Goal: Task Accomplishment & Management: Use online tool/utility

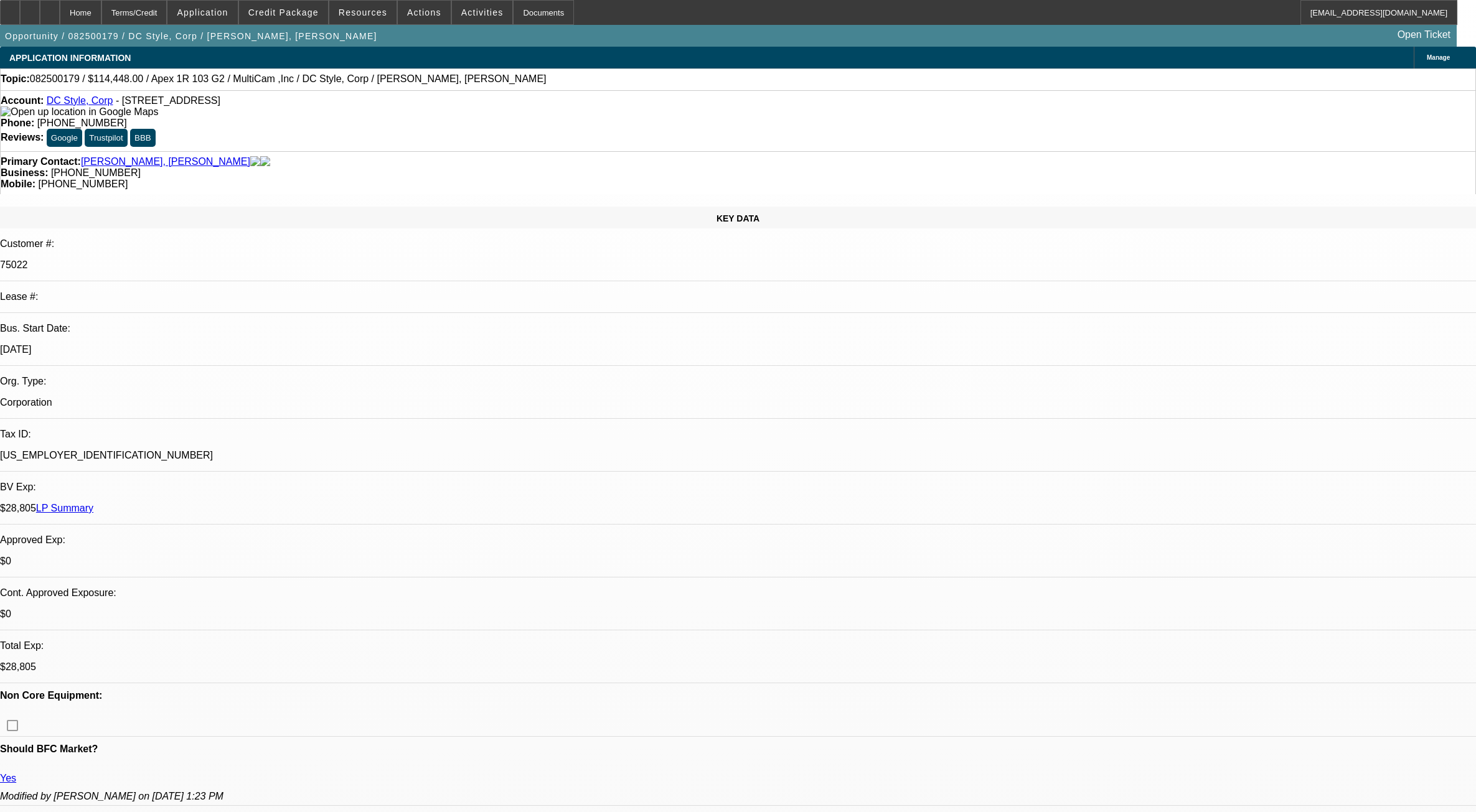
select select "0"
select select "6"
select select "0"
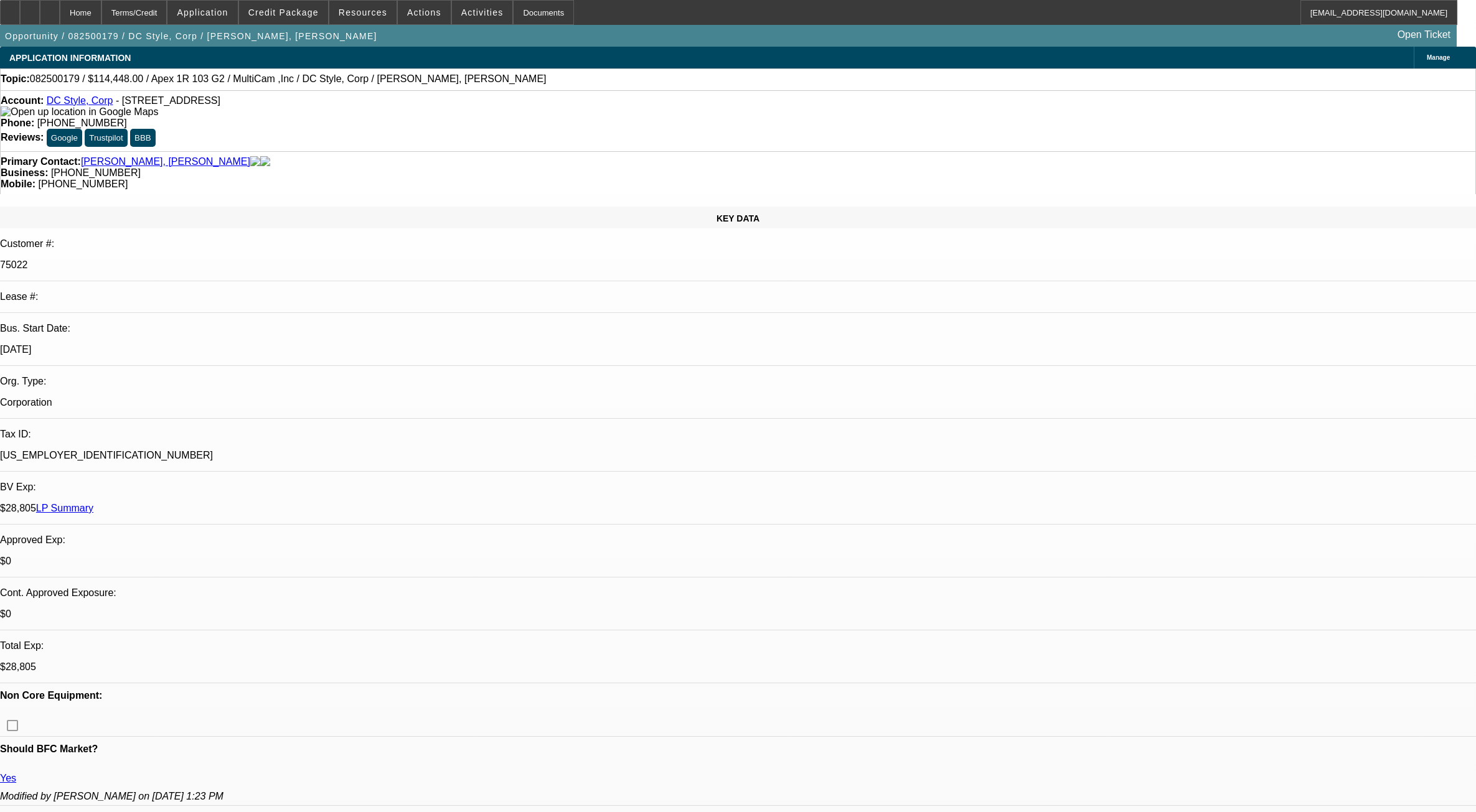
select select "0"
select select "6"
select select "0"
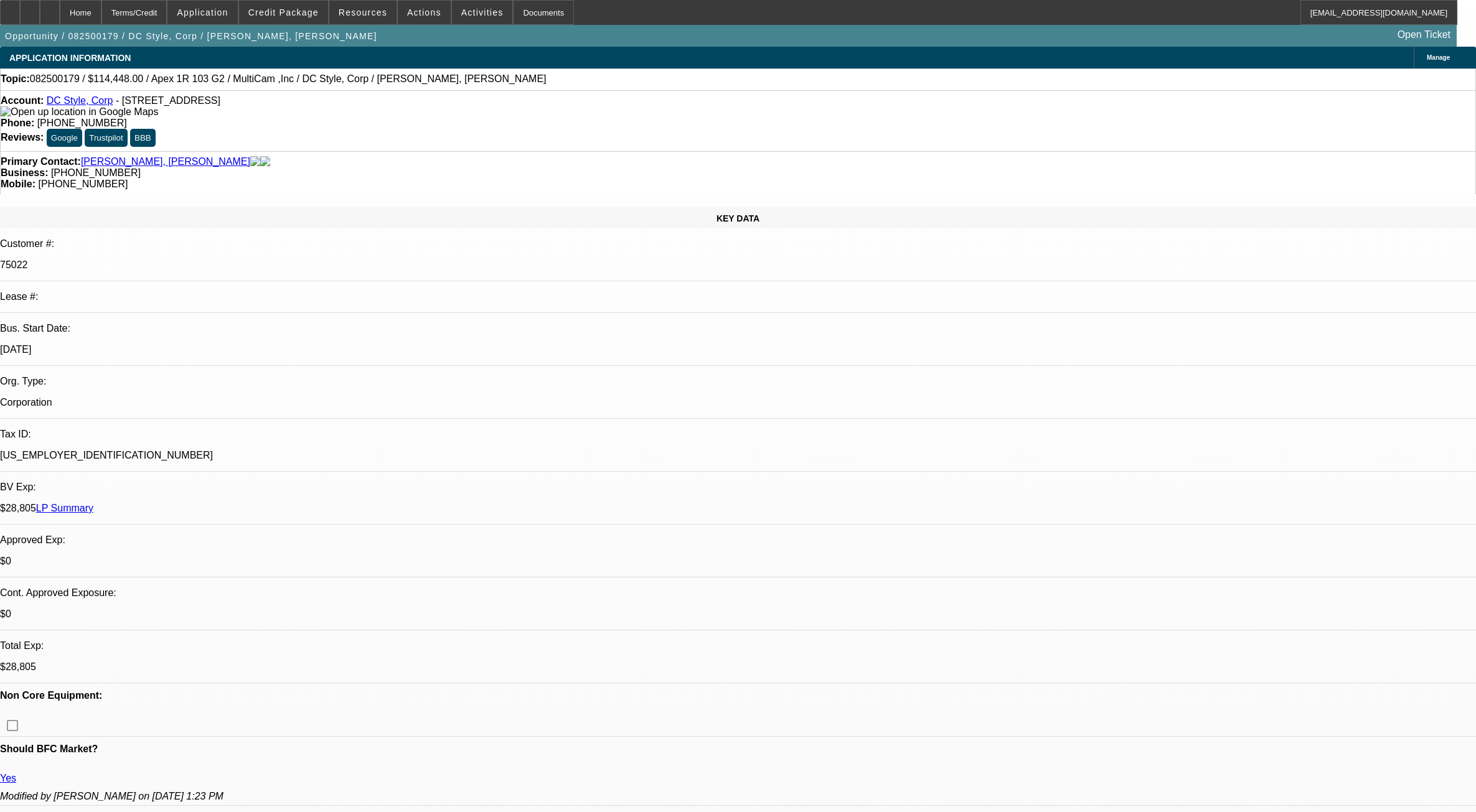
select select "0"
select select "6"
select select "0"
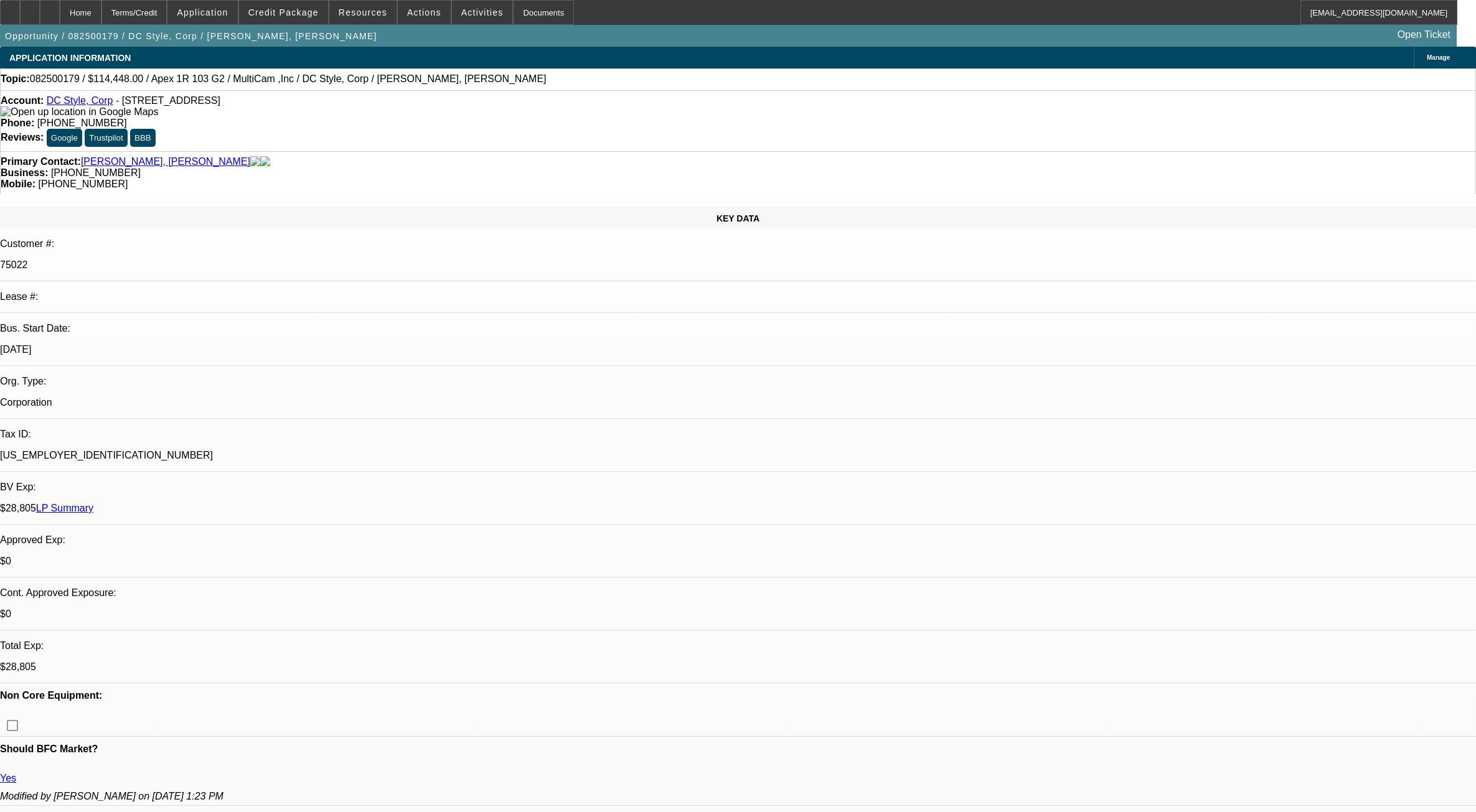
select select "6"
